Goal: Task Accomplishment & Management: Use online tool/utility

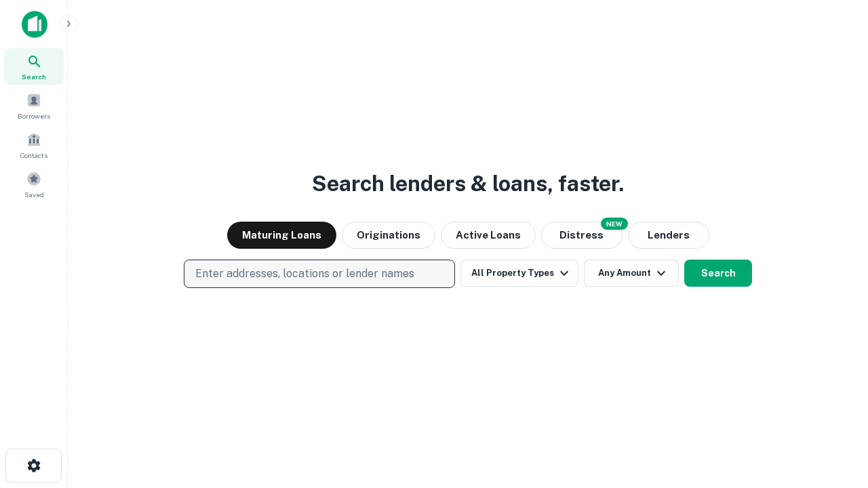
click at [319, 274] on p "Enter addresses, locations or lender names" at bounding box center [304, 274] width 219 height 16
type input "**********"
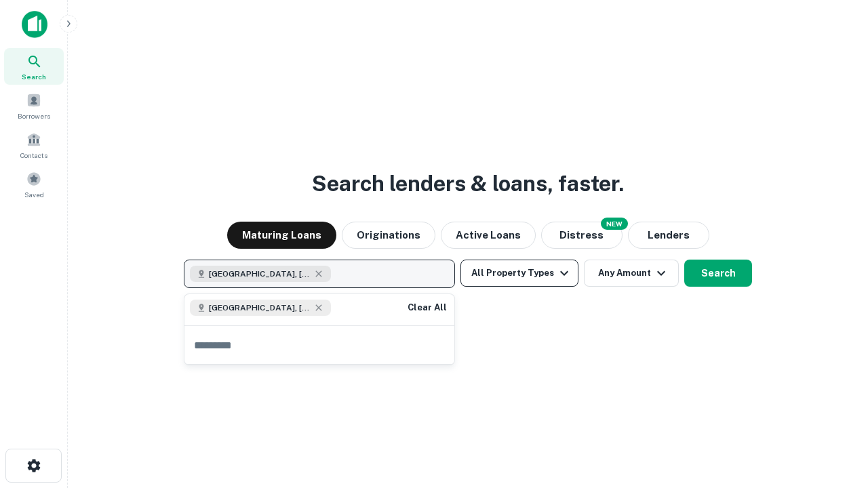
click at [520, 273] on button "All Property Types" at bounding box center [520, 273] width 118 height 27
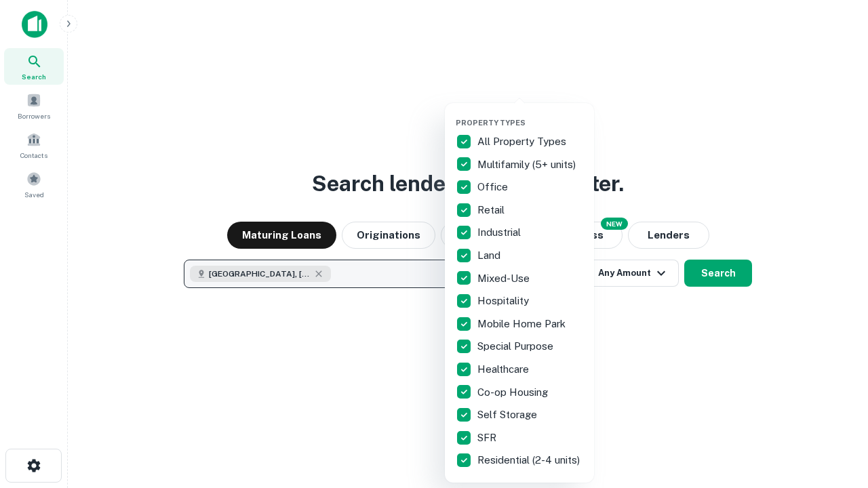
click at [530, 114] on button "button" at bounding box center [530, 114] width 149 height 1
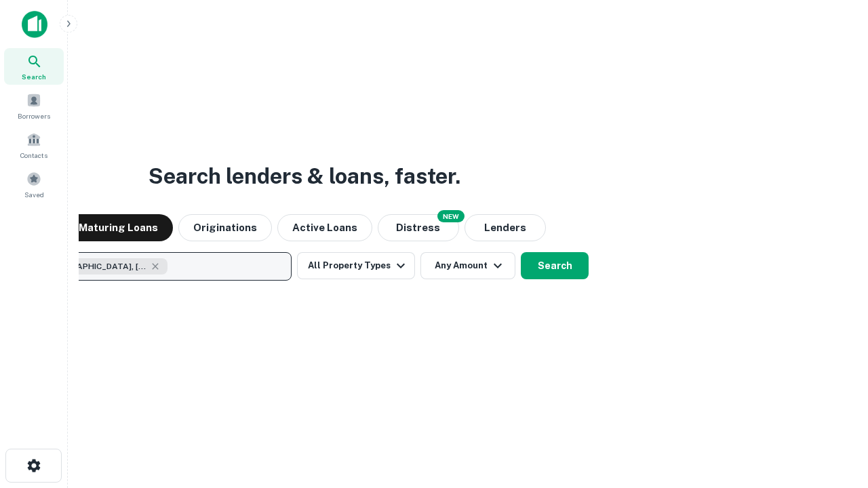
scroll to position [22, 0]
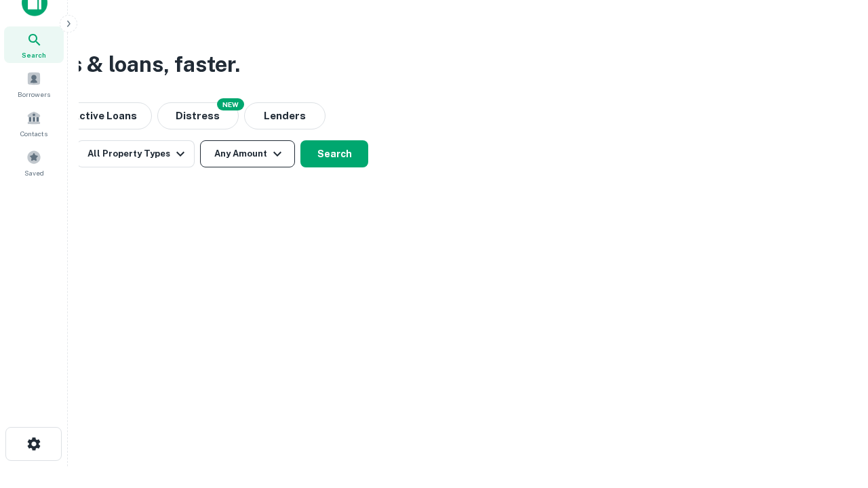
click at [248, 154] on button "Any Amount" at bounding box center [247, 153] width 95 height 27
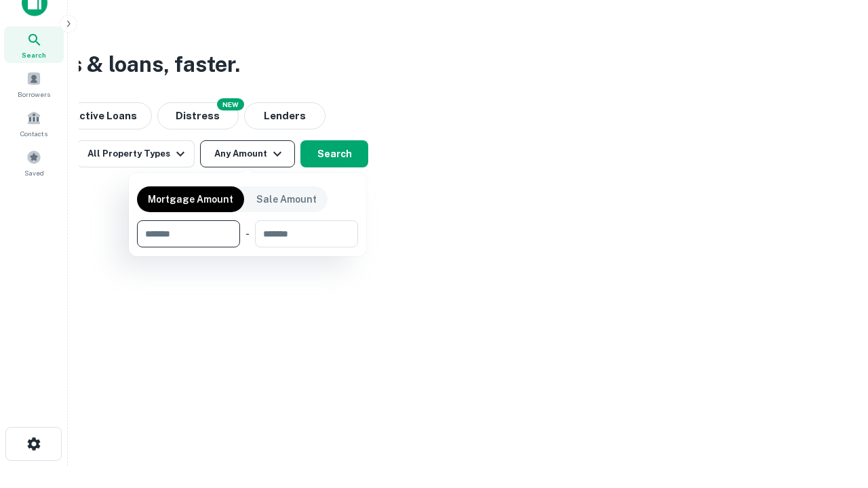
type input "*******"
click at [248, 248] on button "button" at bounding box center [247, 248] width 221 height 1
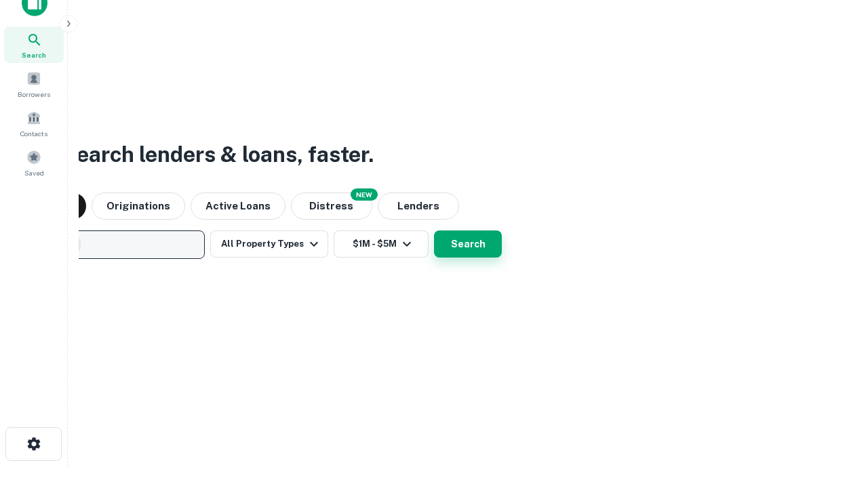
click at [434, 231] on button "Search" at bounding box center [468, 244] width 68 height 27
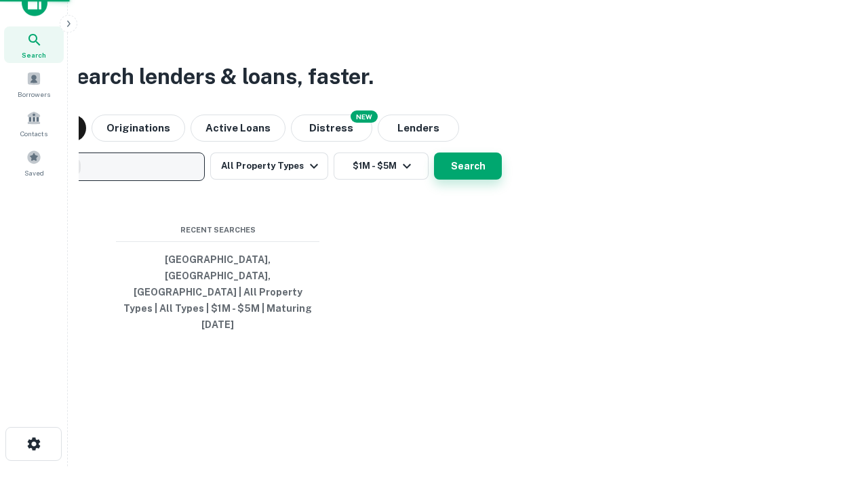
scroll to position [36, 384]
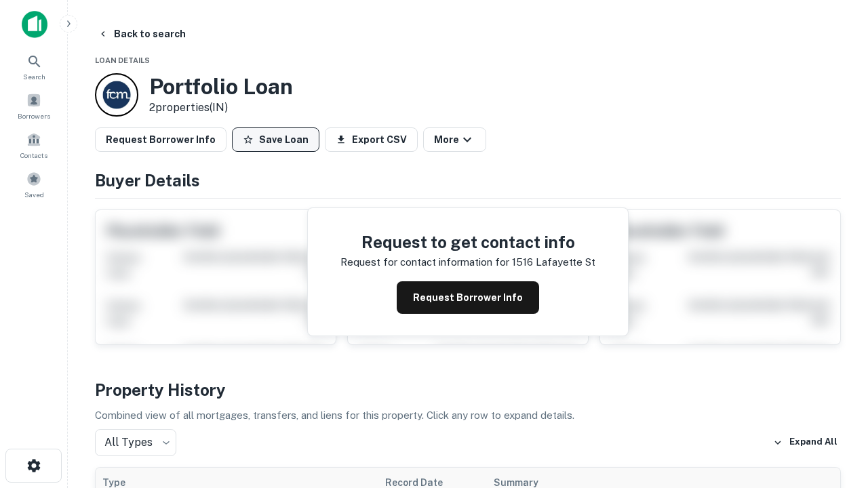
click at [275, 140] on button "Save Loan" at bounding box center [276, 140] width 88 height 24
click at [279, 140] on button "Loan Saved" at bounding box center [279, 140] width 94 height 24
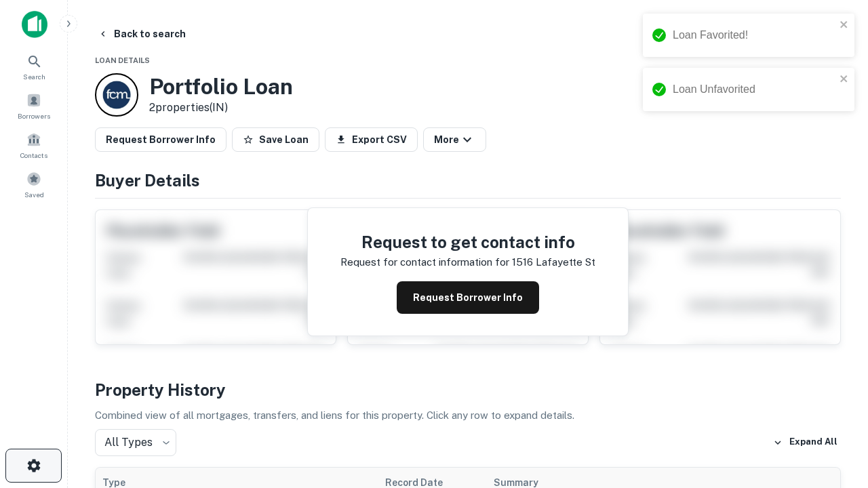
click at [33, 466] on icon "button" at bounding box center [34, 466] width 16 height 16
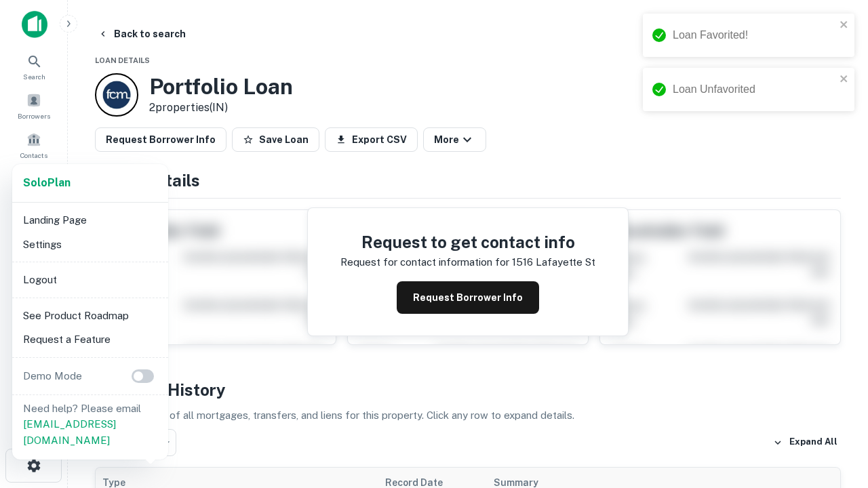
click at [90, 279] on li "Logout" at bounding box center [90, 280] width 145 height 24
